Goal: Task Accomplishment & Management: Complete application form

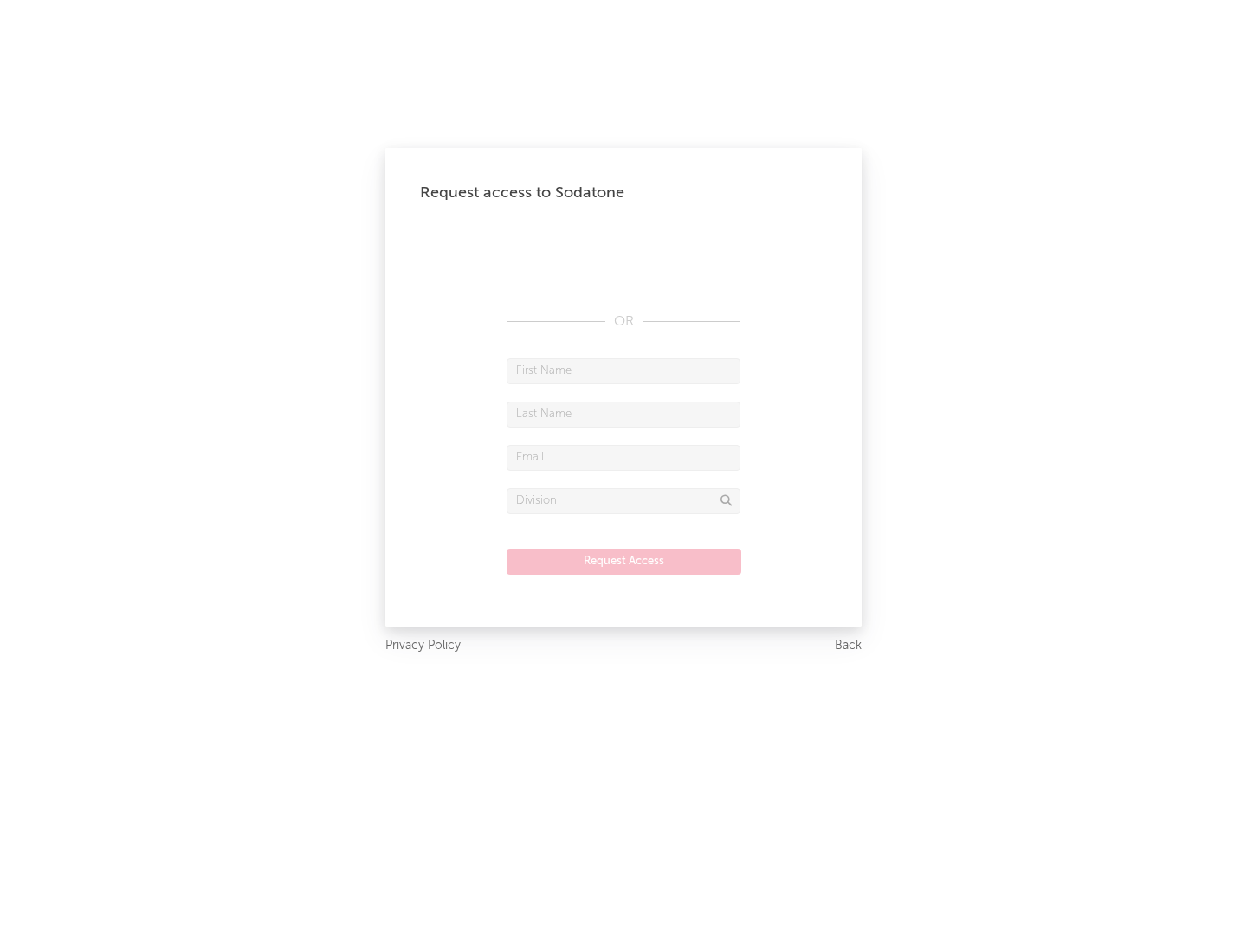
click at [623, 370] on input "text" at bounding box center [623, 370] width 234 height 26
type input "[PERSON_NAME]"
click at [623, 413] on input "text" at bounding box center [623, 414] width 234 height 26
type input "[PERSON_NAME]"
click at [623, 457] on input "text" at bounding box center [623, 457] width 234 height 26
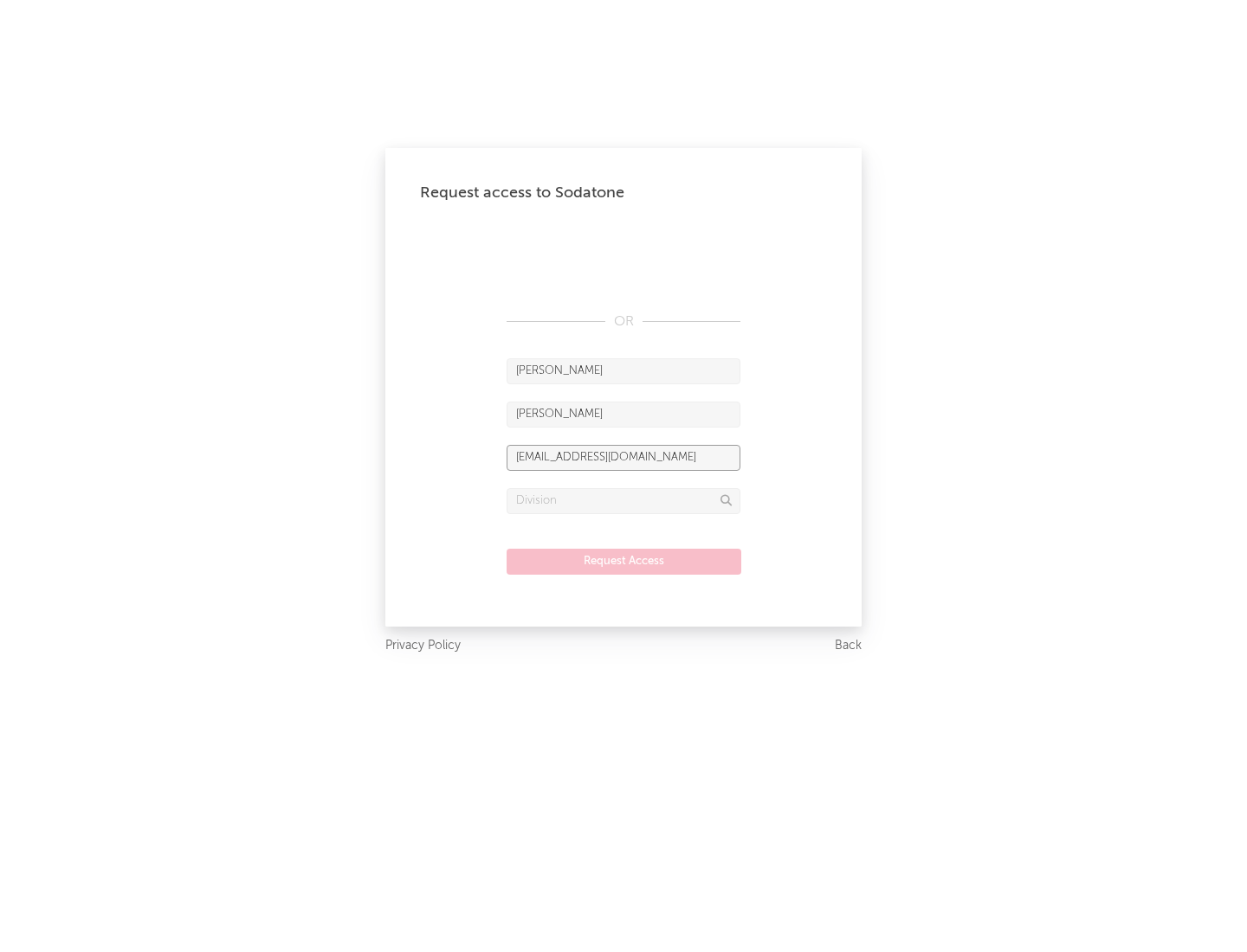
type input "[EMAIL_ADDRESS][DOMAIN_NAME]"
click at [623, 500] on input "text" at bounding box center [623, 501] width 234 height 26
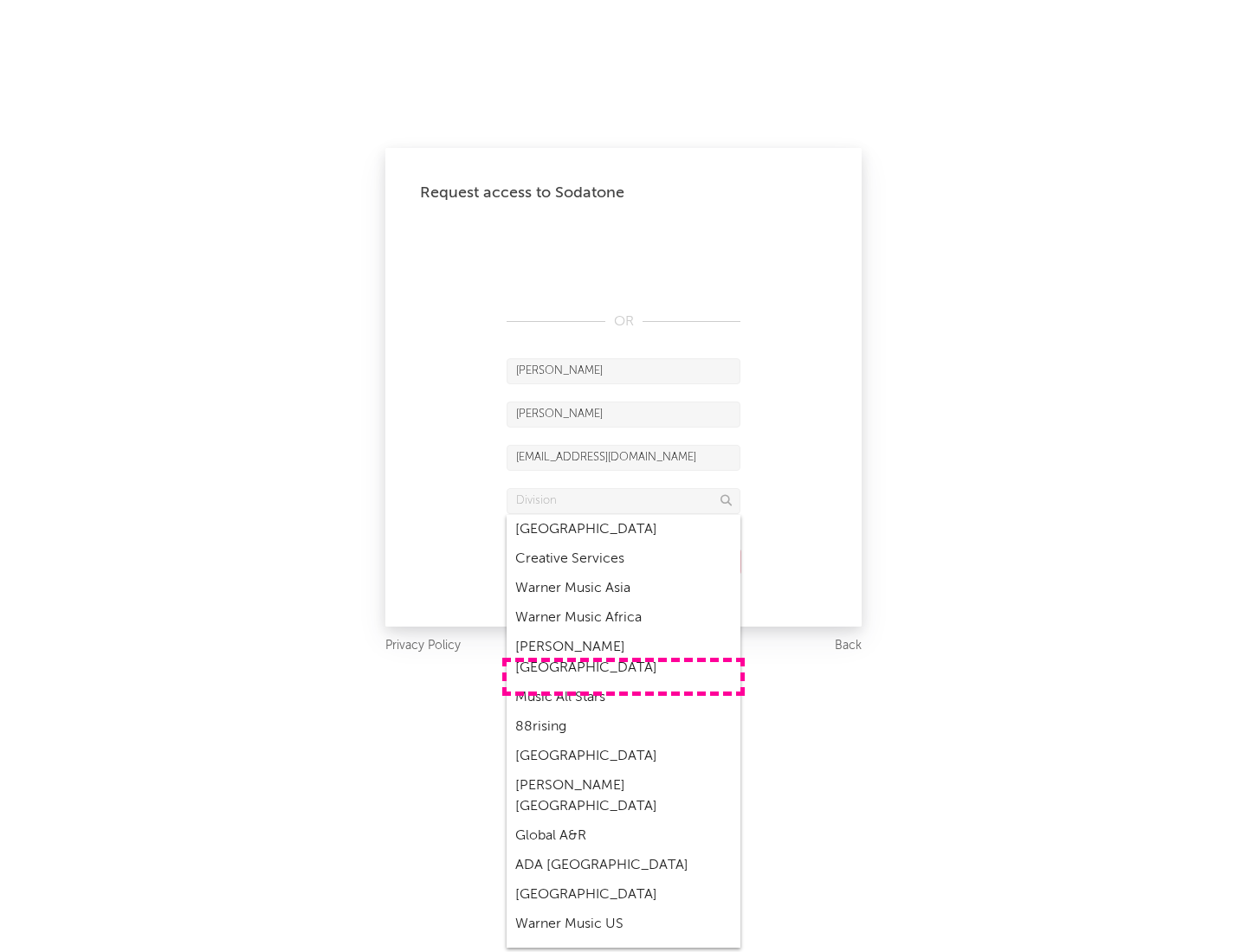
click at [623, 683] on div "Music All Stars" at bounding box center [623, 697] width 234 height 30
type input "Music All Stars"
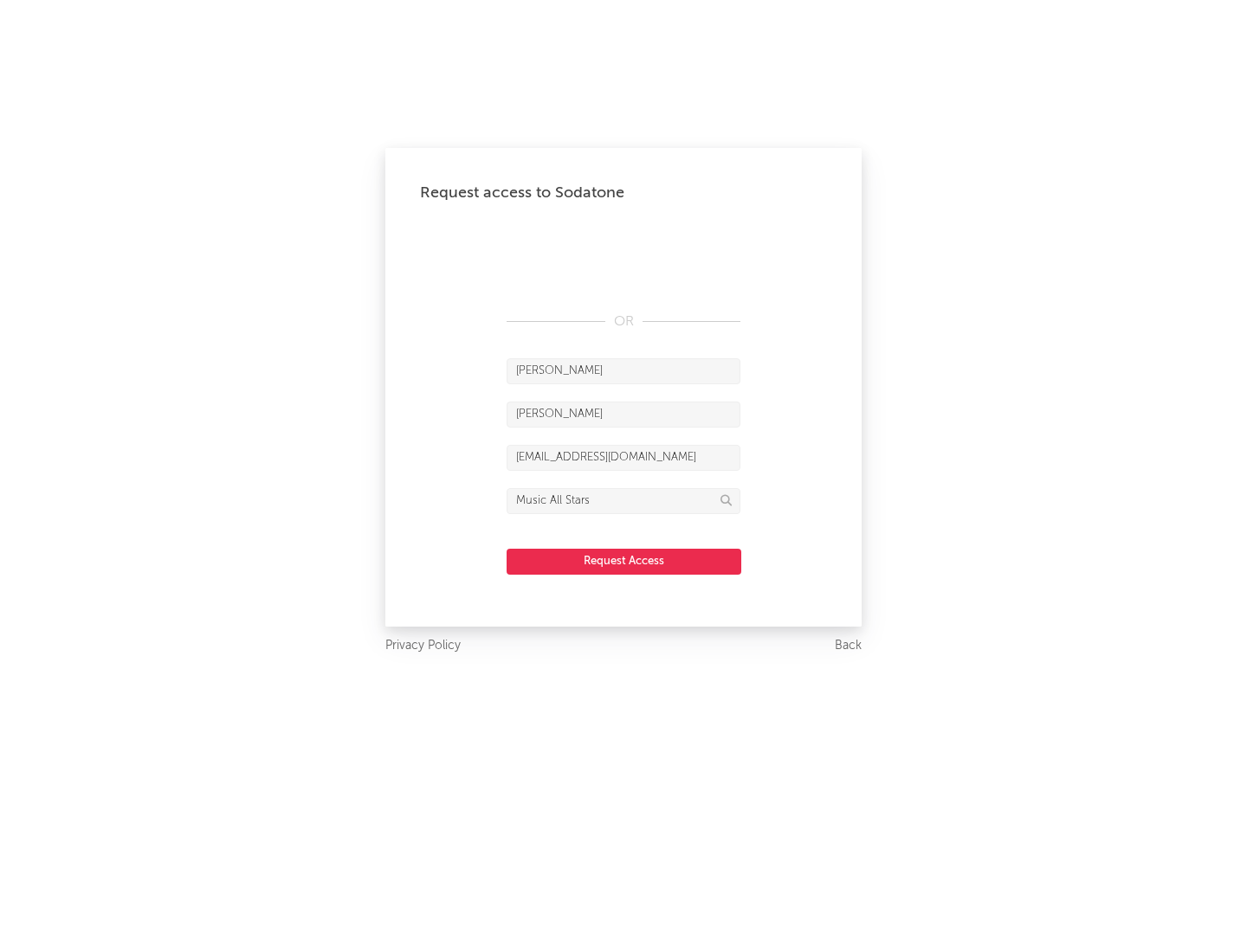
click at [623, 561] on button "Request Access" at bounding box center [624, 561] width 235 height 26
